Goal: Information Seeking & Learning: Learn about a topic

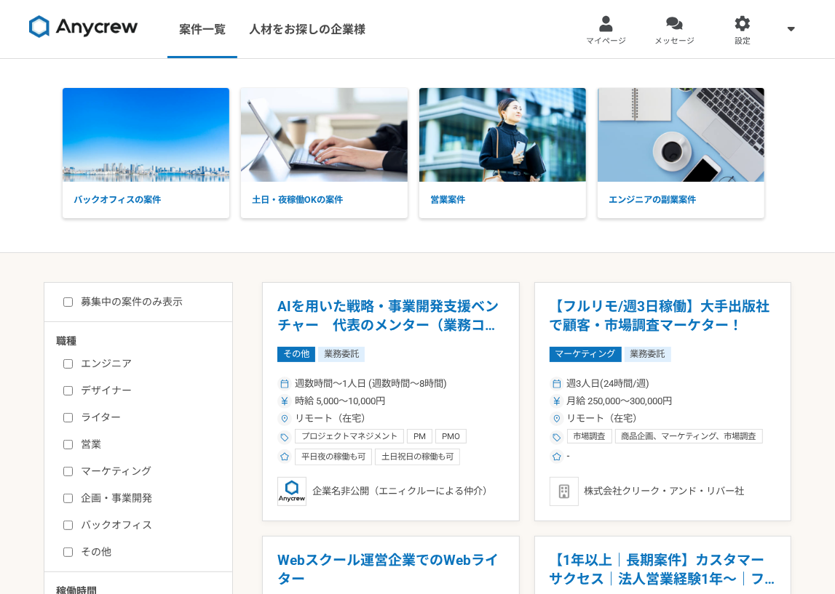
drag, startPoint x: 122, startPoint y: 302, endPoint x: 102, endPoint y: 333, distance: 36.3
click at [122, 302] on label "募集中の案件のみ表示" at bounding box center [122, 302] width 119 height 15
click at [73, 302] on input "募集中の案件のみ表示" at bounding box center [67, 302] width 9 height 9
checkbox input "true"
click at [92, 363] on label "エンジニア" at bounding box center [146, 364] width 167 height 15
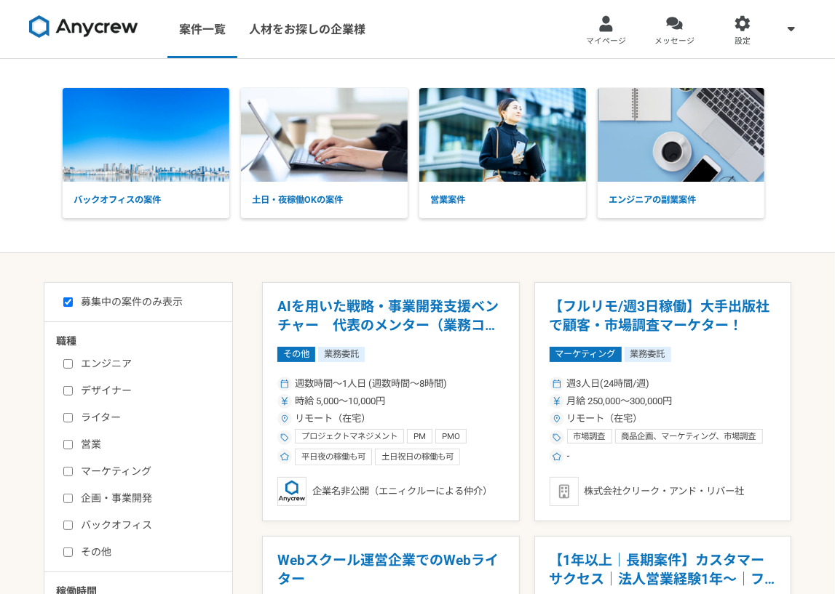
click at [73, 363] on input "エンジニア" at bounding box center [67, 363] width 9 height 9
checkbox input "true"
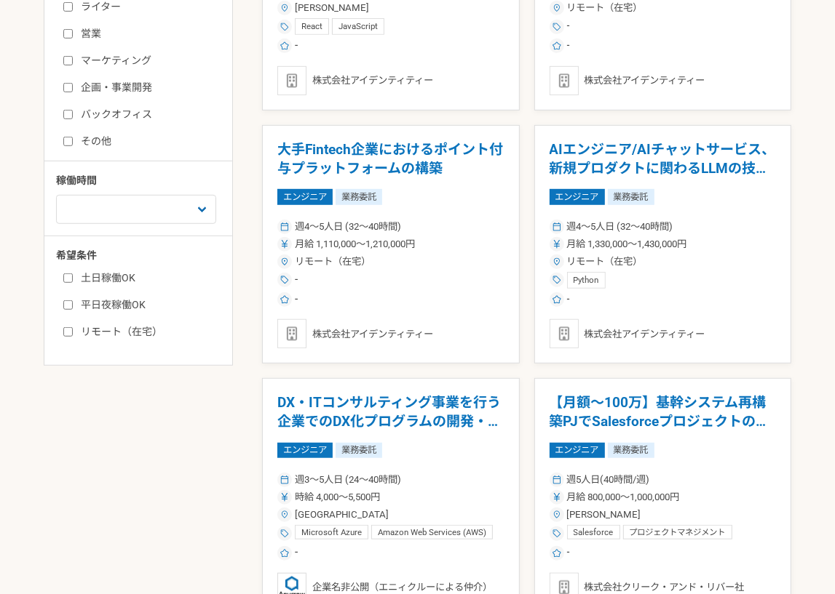
scroll to position [437, 0]
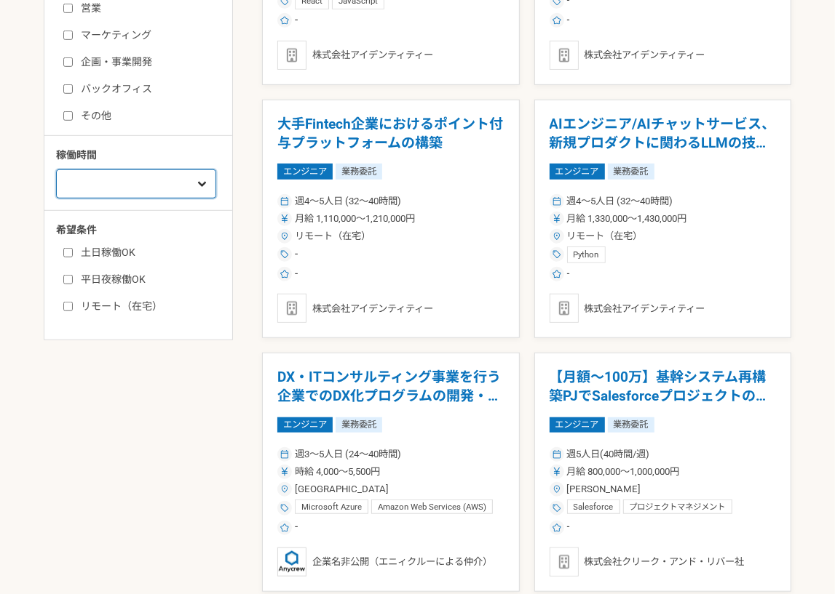
click at [130, 193] on select "週1人日（8時間）以下 週2人日（16時間）以下 週3人日（24時間）以下 週4人日（32時間）以下 週5人日（40時間）以下" at bounding box center [136, 184] width 160 height 29
select select "3"
click at [56, 199] on select "週1人日（8時間）以下 週2人日（16時間）以下 週3人日（24時間）以下 週4人日（32時間）以下 週5人日（40時間）以下" at bounding box center [136, 184] width 160 height 29
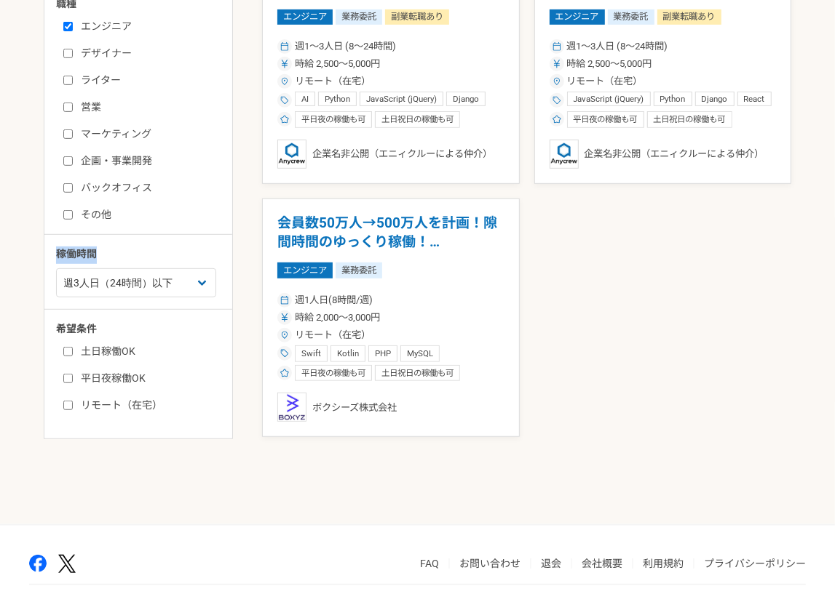
drag, startPoint x: 116, startPoint y: 254, endPoint x: 137, endPoint y: 230, distance: 31.5
click at [137, 230] on div "職種 エンジニア デザイナー ライター 営業 マーケティング 企画・事業開発 バックオフィス その他 稼働時間 週1人日（8時間）以下 週2人日（16時間）以…" at bounding box center [138, 204] width 188 height 416
click at [125, 279] on select "週1人日（8時間）以下 週2人日（16時間）以下 週3人日（24時間）以下 週4人日（32時間）以下 週5人日（40時間）以下" at bounding box center [136, 282] width 160 height 29
drag, startPoint x: 639, startPoint y: 305, endPoint x: 593, endPoint y: 302, distance: 45.9
click at [640, 304] on div "生成AIを軸にSaaSを展開するスタートアップ　AIフルスタックエンジニア エンジニア 業務委託 副業転職あり 週1〜3人日 (8〜24時間) 時給 2,50…" at bounding box center [526, 191] width 529 height 493
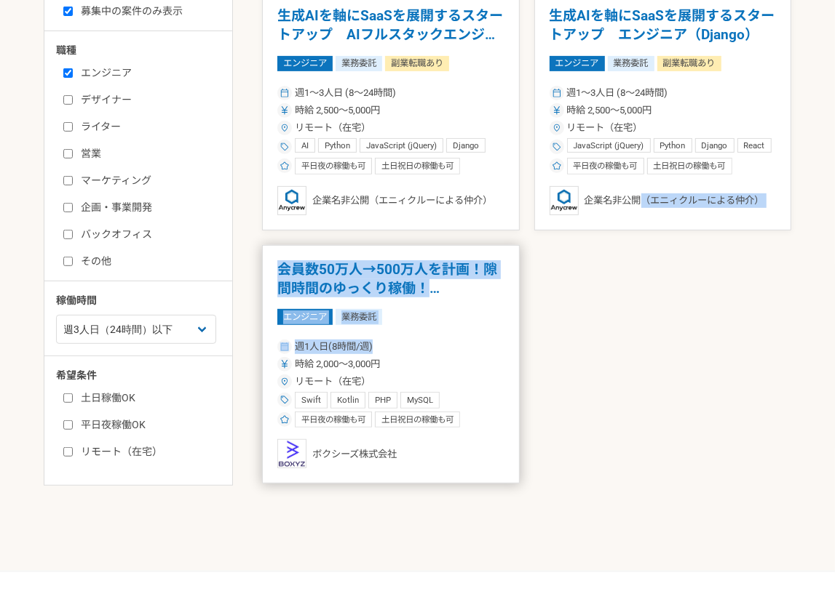
scroll to position [265, 0]
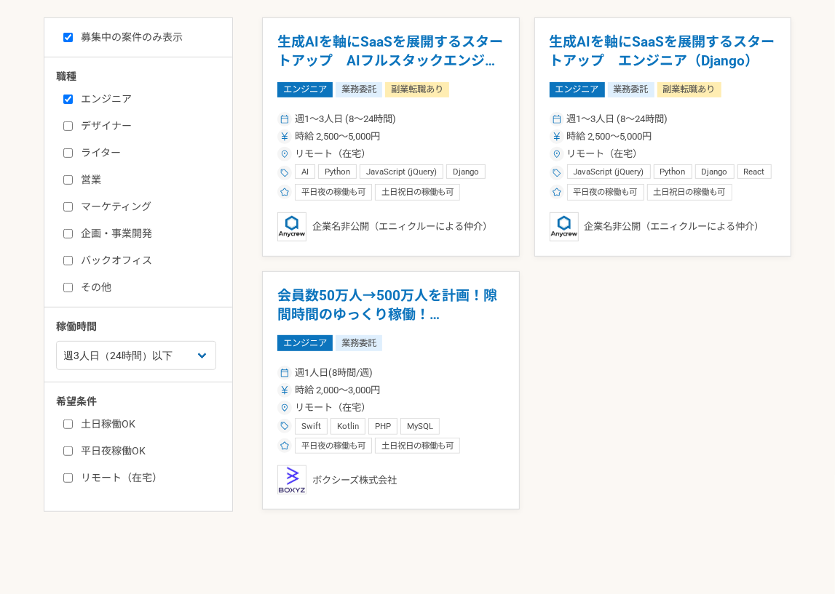
click at [104, 429] on label "土日稼働OK" at bounding box center [146, 424] width 167 height 15
click at [73, 429] on input "土日稼働OK" at bounding box center [67, 424] width 9 height 9
checkbox input "true"
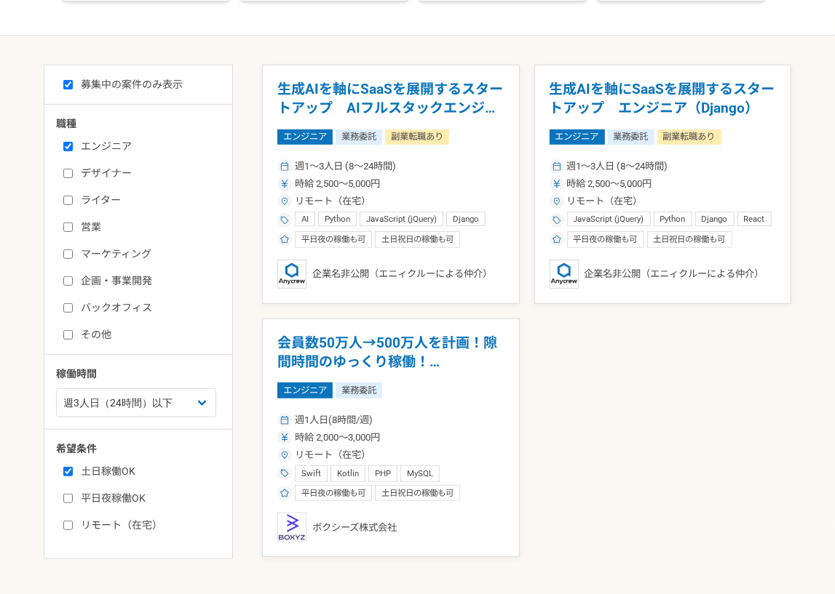
scroll to position [192, 0]
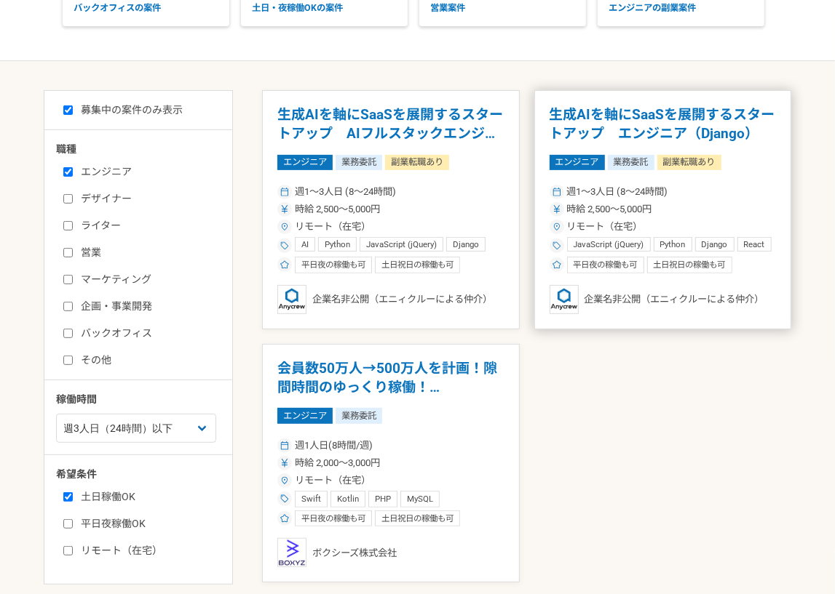
drag, startPoint x: 584, startPoint y: 417, endPoint x: 558, endPoint y: 312, distance: 108.0
click at [584, 417] on div "生成AIを軸にSaaSを展開するスタートアップ　AIフルスタックエンジニア エンジニア 業務委託 副業転職あり 週1〜3人日 (8〜24時間) 時給 2,50…" at bounding box center [526, 336] width 529 height 493
click at [624, 395] on div "生成AIを軸にSaaSを展開するスタートアップ　AIフルスタックエンジニア エンジニア 業務委託 副業転職あり 週1〜3人日 (8〜24時間) 時給 2,50…" at bounding box center [526, 336] width 529 height 493
drag, startPoint x: 701, startPoint y: 407, endPoint x: 675, endPoint y: 415, distance: 26.7
click at [701, 407] on div "生成AIを軸にSaaSを展開するスタートアップ　AIフルスタックエンジニア エンジニア 業務委託 副業転職あり 週1〜3人日 (8〜24時間) 時給 2,50…" at bounding box center [526, 336] width 529 height 493
